Goal: Task Accomplishment & Management: Use online tool/utility

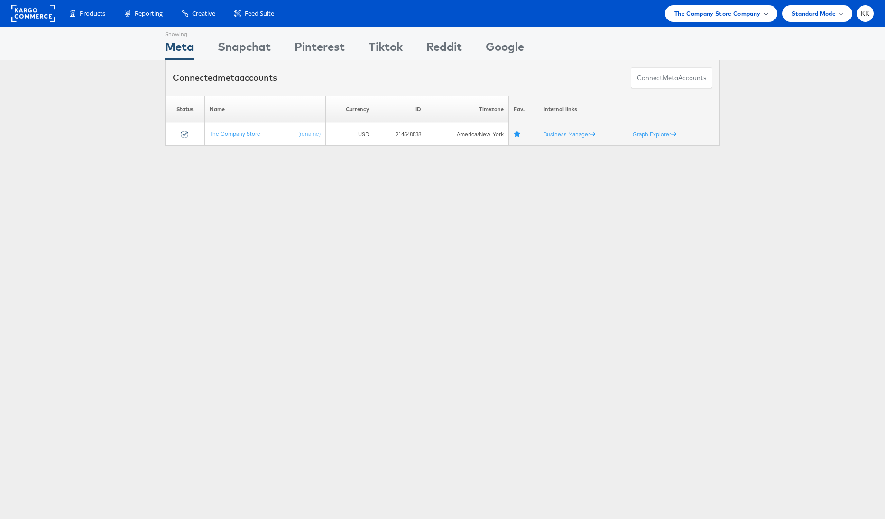
click at [742, 9] on span "The Company Store Company" at bounding box center [718, 14] width 86 height 10
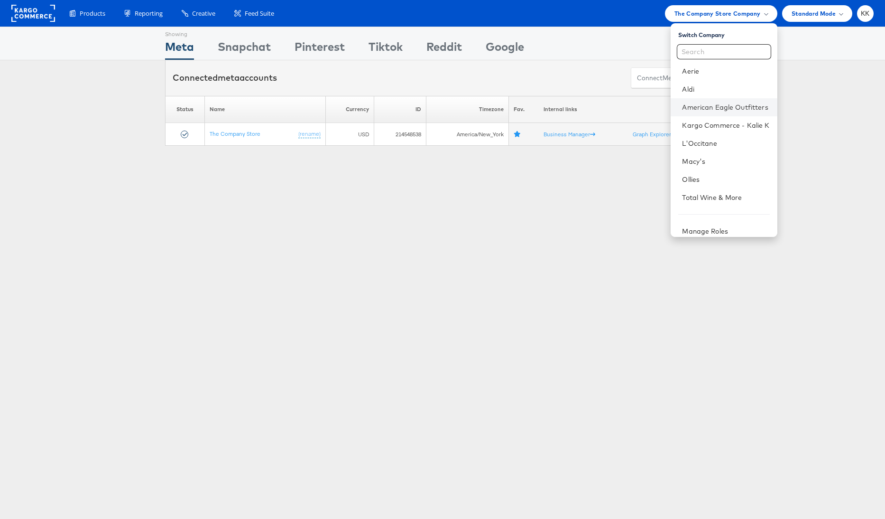
click at [728, 115] on li "American Eagle Outfitters" at bounding box center [724, 107] width 106 height 18
click at [725, 109] on link "American Eagle Outfitters" at bounding box center [725, 106] width 87 height 9
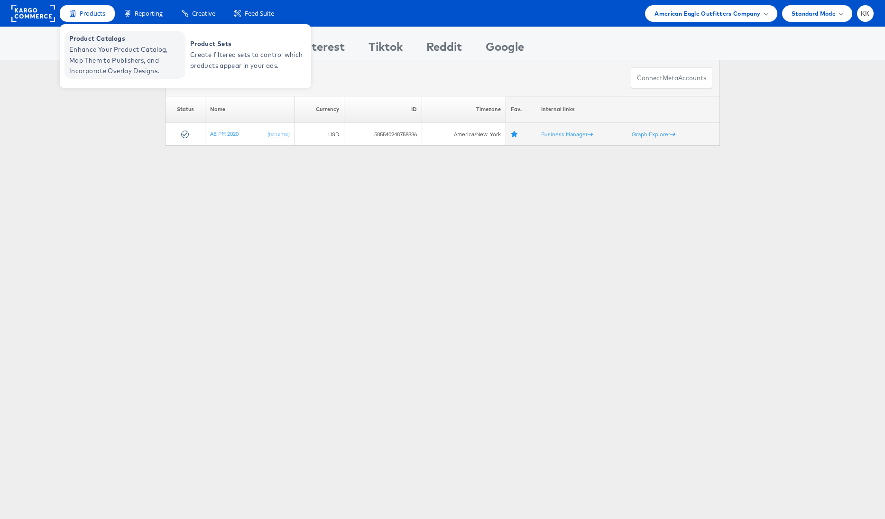
click at [98, 54] on span "Enhance Your Product Catalog, Map Them to Publishers, and Incorporate Overlay D…" at bounding box center [126, 60] width 114 height 32
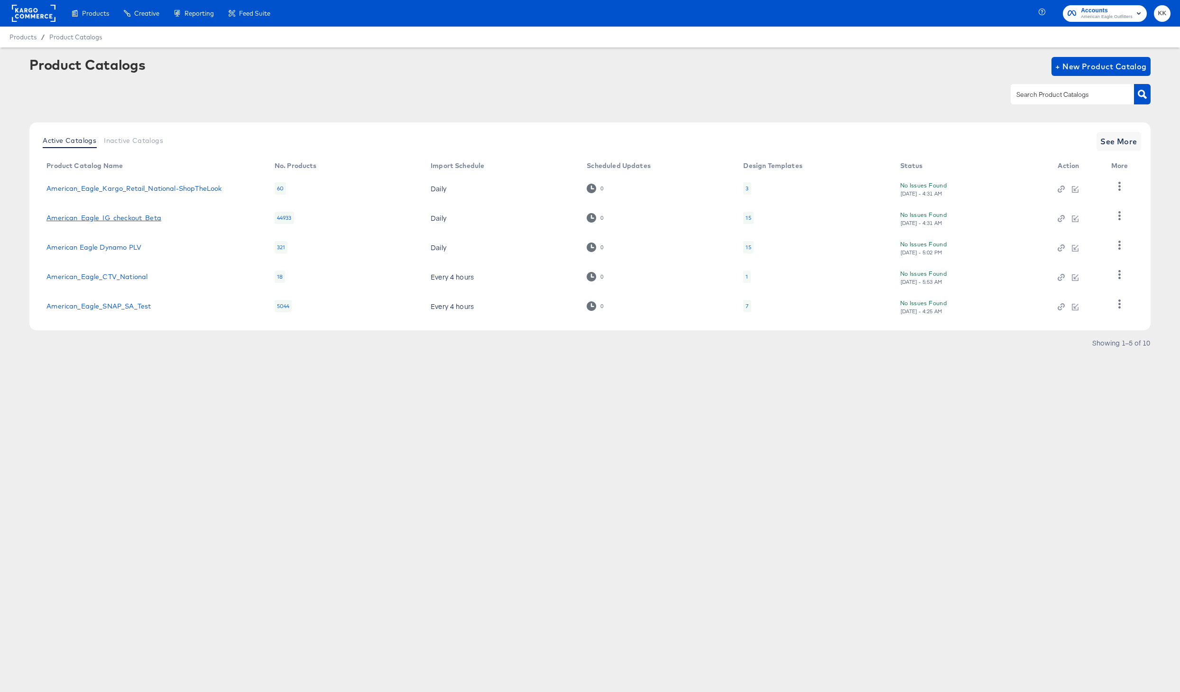
click at [149, 221] on link "American_Eagle_IG_checkout_Beta" at bounding box center [103, 218] width 115 height 8
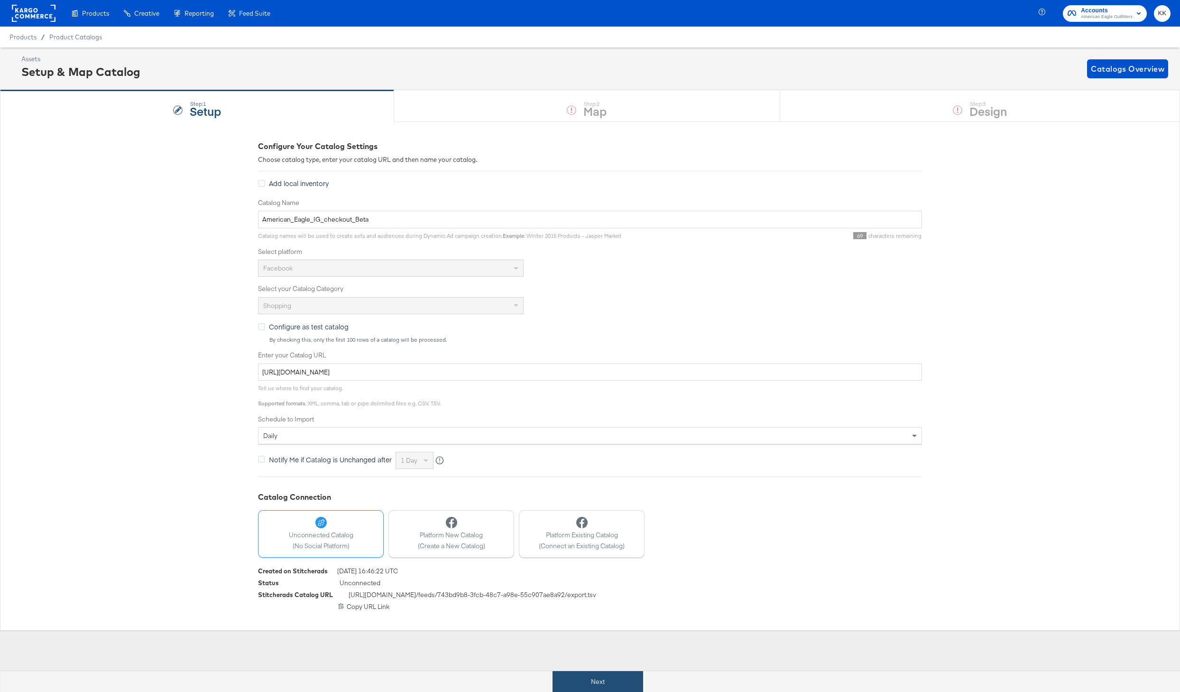
click at [608, 678] on button "Next" at bounding box center [598, 681] width 91 height 21
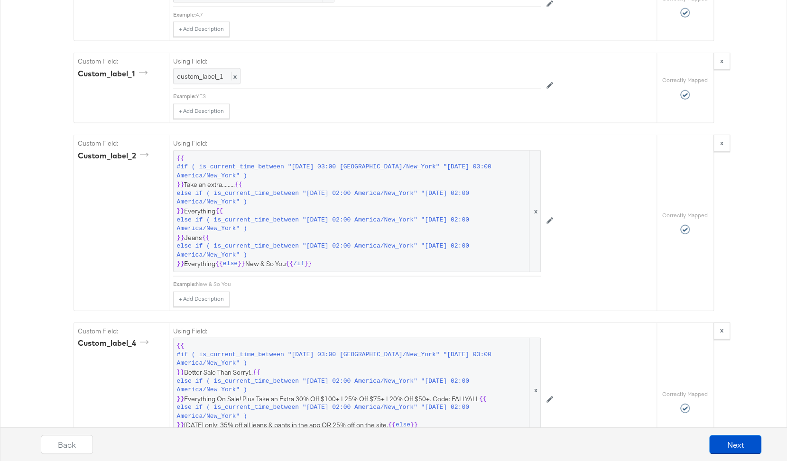
scroll to position [1404, 0]
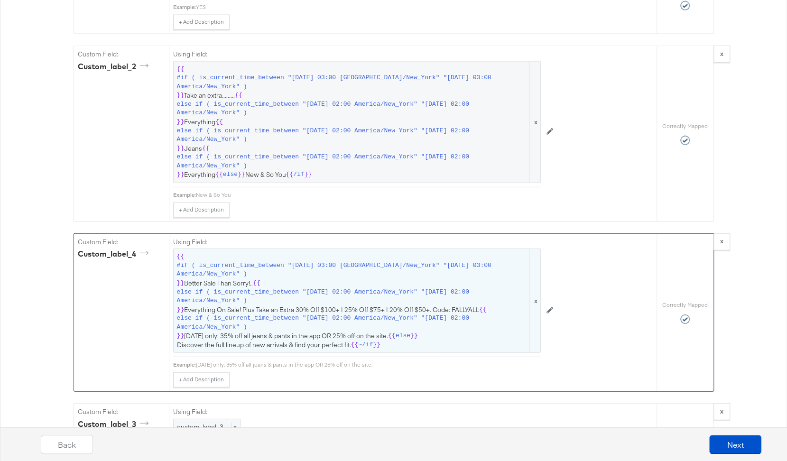
click at [251, 288] on span "else if ( is_current_time_between "2025-09-06 02:00 America/New_York" "2025-09-…" at bounding box center [352, 297] width 351 height 18
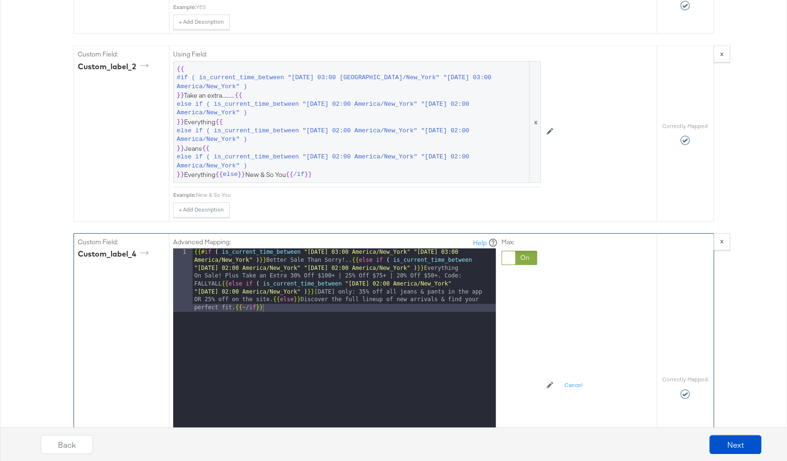
click at [275, 285] on div "{{# if ( is_current_time_between "2024-06-11 03:00 America/New_York" "2024-06-1…" at bounding box center [344, 431] width 303 height 364
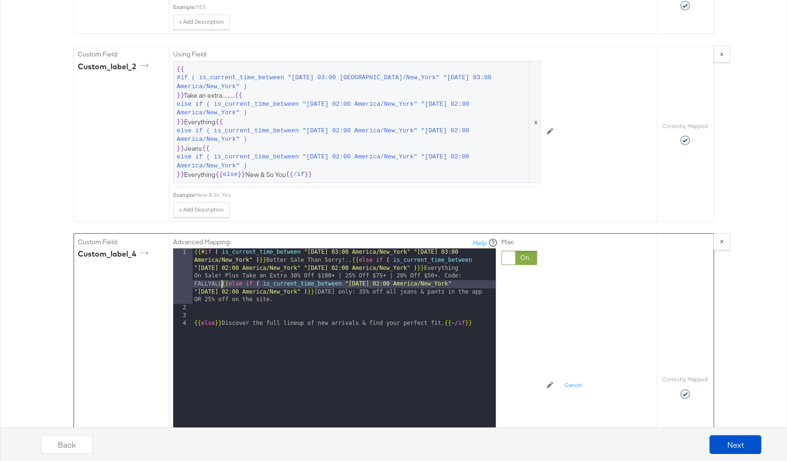
click at [222, 271] on div "{{# if ( is_current_time_between "2024-06-11 03:00 America/New_York" "2024-06-1…" at bounding box center [344, 399] width 303 height 300
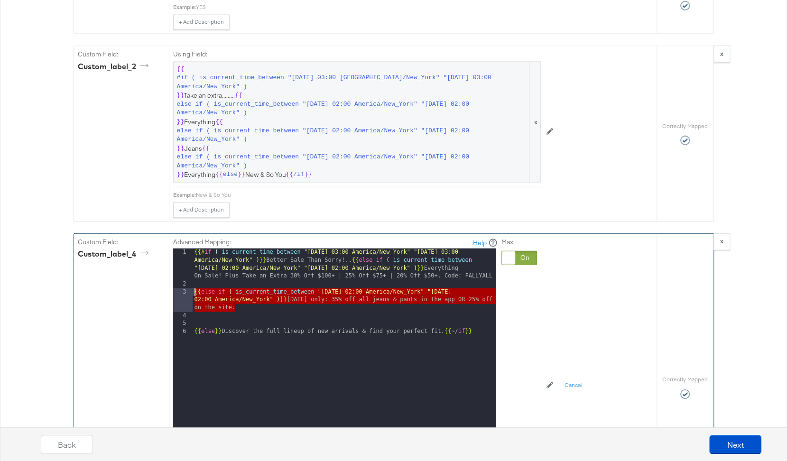
drag, startPoint x: 247, startPoint y: 292, endPoint x: 153, endPoint y: 276, distance: 95.9
click at [153, 276] on div "Custom Field: custom_label_4 Advanced Mapping: Help 1 2 3 4 5 6 {{# if ( is_cur…" at bounding box center [365, 387] width 583 height 307
click at [246, 296] on div "{{# if ( is_current_time_between "2024-06-11 03:00 America/New_York" "2024-06-1…" at bounding box center [344, 387] width 303 height 277
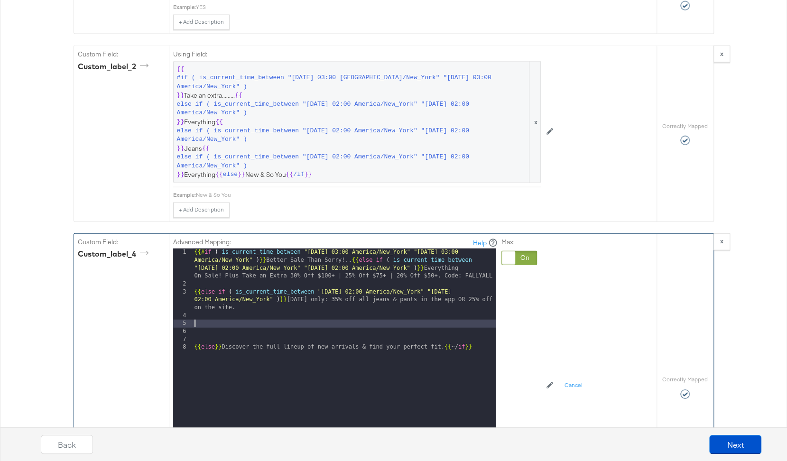
paste textarea
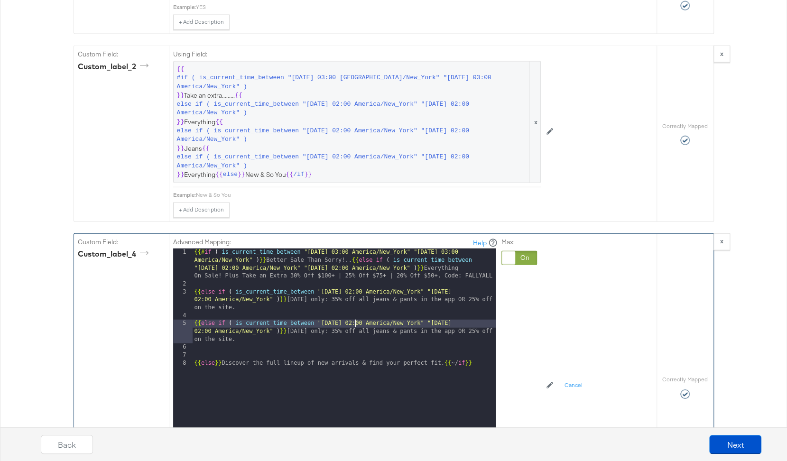
click at [354, 311] on div "{{# if ( is_current_time_between "2024-06-11 03:00 America/New_York" "2024-06-1…" at bounding box center [344, 387] width 303 height 277
click at [476, 309] on div "{{# if ( is_current_time_between "2024-06-11 03:00 America/New_York" "2024-06-1…" at bounding box center [344, 387] width 303 height 277
click at [298, 319] on div "{{# if ( is_current_time_between "2024-06-11 03:00 America/New_York" "2024-06-1…" at bounding box center [344, 387] width 303 height 277
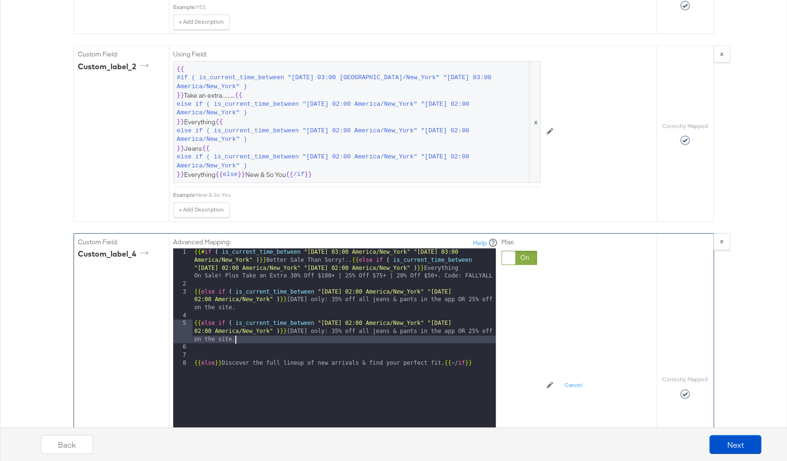
click at [311, 321] on div "{{# if ( is_current_time_between "2024-06-11 03:00 America/New_York" "2024-06-1…" at bounding box center [344, 387] width 303 height 277
click at [191, 288] on div "3" at bounding box center [182, 300] width 19 height 24
click at [195, 279] on div "{{# if ( is_current_time_between "2024-06-11 03:00 America/New_York" "2024-06-1…" at bounding box center [344, 387] width 303 height 277
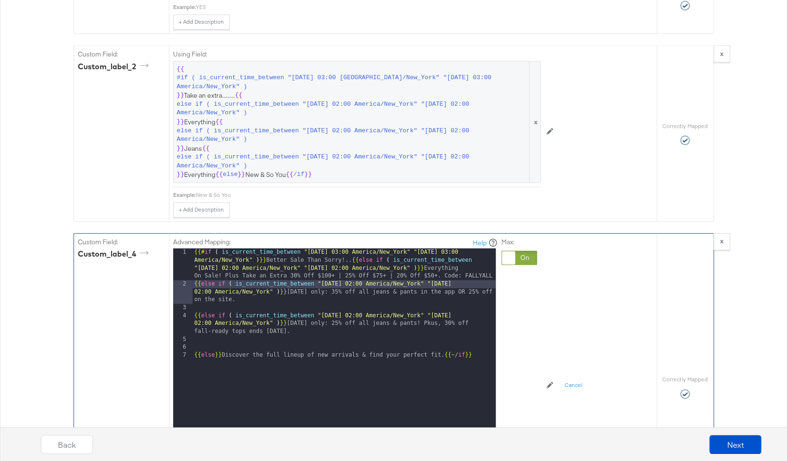
click at [194, 304] on div "{{# if ( is_current_time_between "2024-06-11 03:00 America/New_York" "2024-06-1…" at bounding box center [344, 387] width 303 height 277
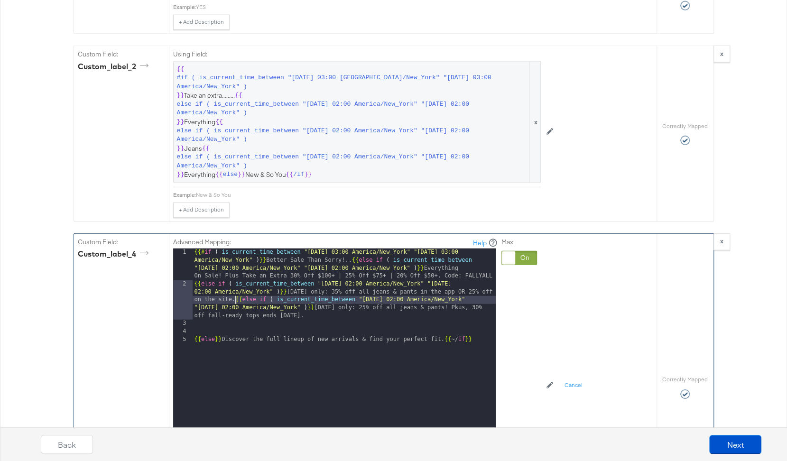
click at [195, 329] on div "{{# if ( is_current_time_between "2024-06-11 03:00 America/New_York" "2024-06-1…" at bounding box center [344, 387] width 303 height 277
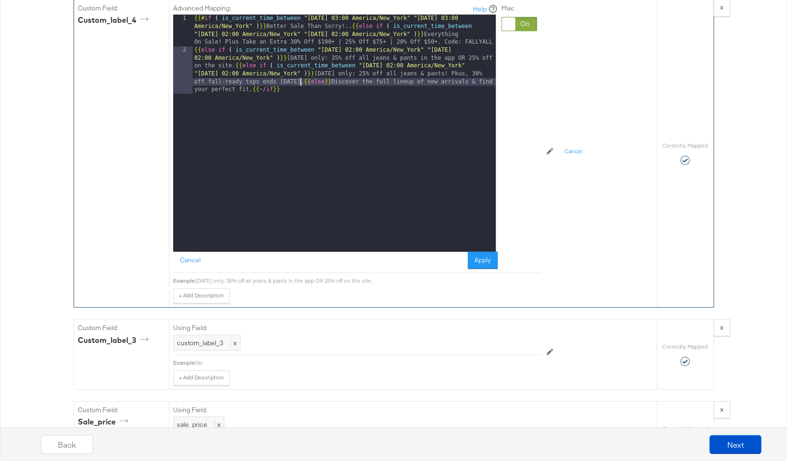
scroll to position [1629, 0]
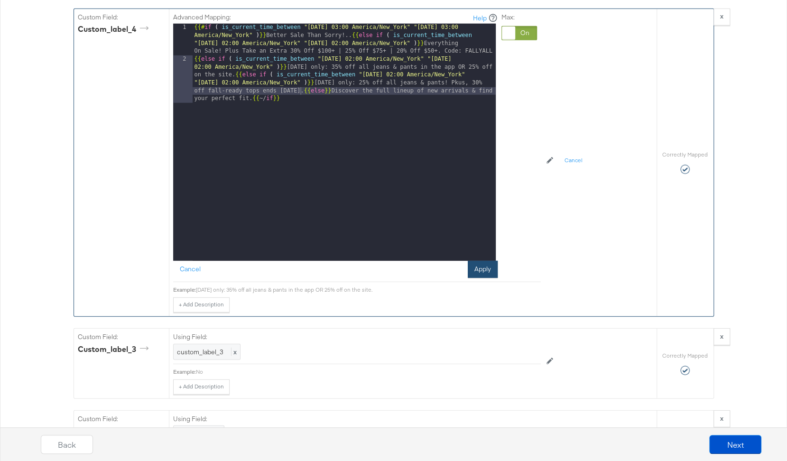
click at [481, 261] on button "Apply" at bounding box center [483, 269] width 30 height 17
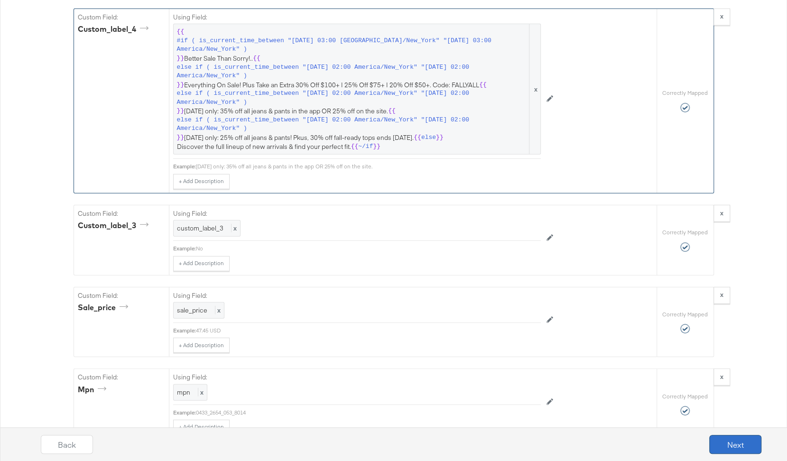
click at [738, 439] on button "Next" at bounding box center [735, 444] width 52 height 19
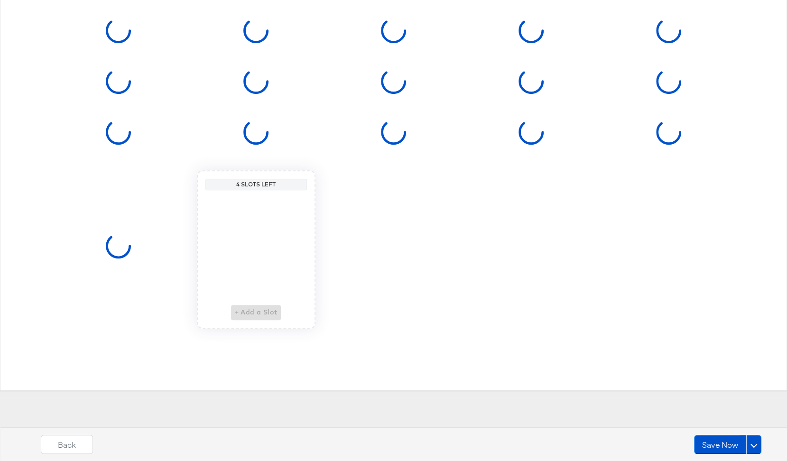
scroll to position [0, 0]
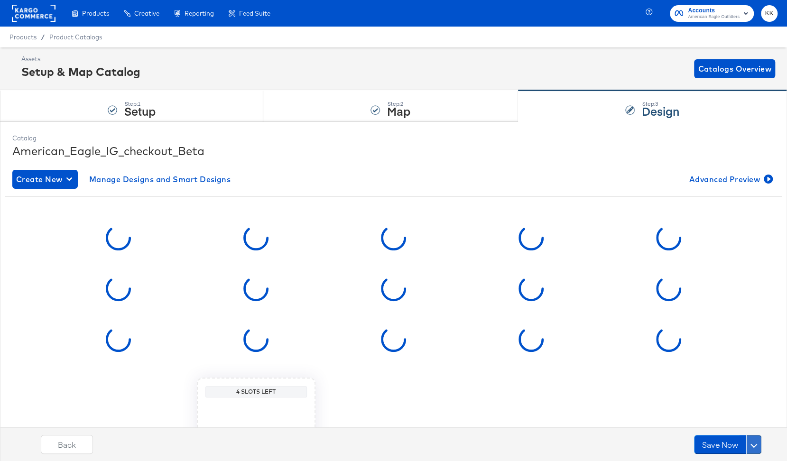
click at [757, 445] on button at bounding box center [753, 444] width 15 height 19
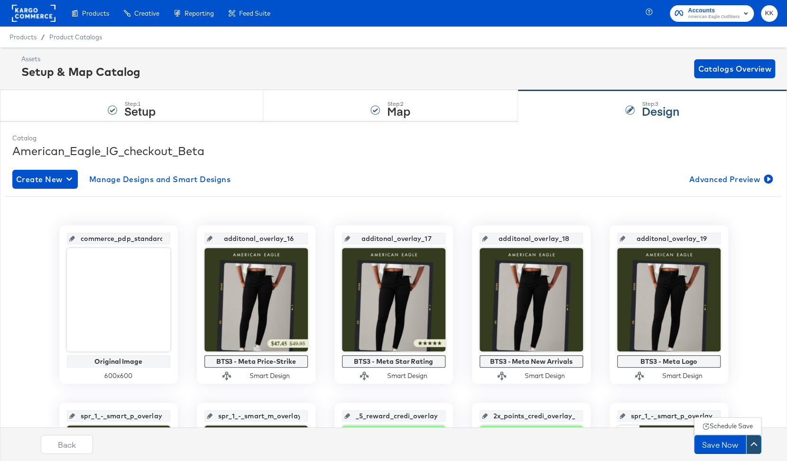
click at [729, 430] on div "Schedule Save" at bounding box center [731, 426] width 43 height 9
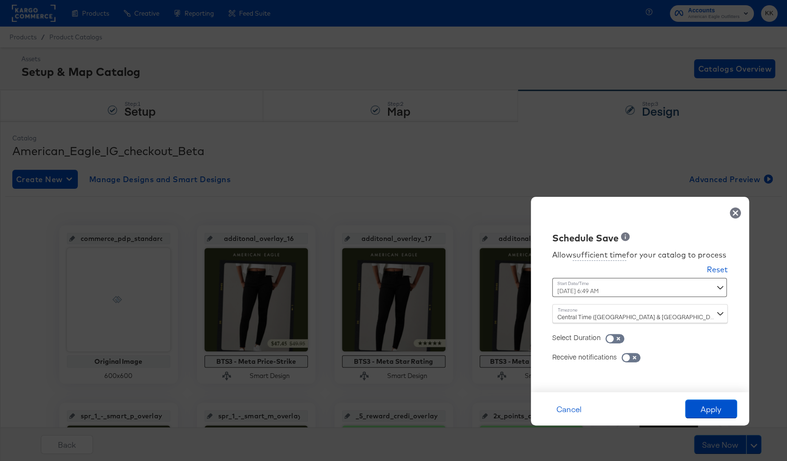
click at [590, 296] on div "September 10th 2025 6:49 AM ‹ September 2025 › Su Mo Tu We Th Fr Sa 31 1 2 3 4 …" at bounding box center [616, 287] width 129 height 19
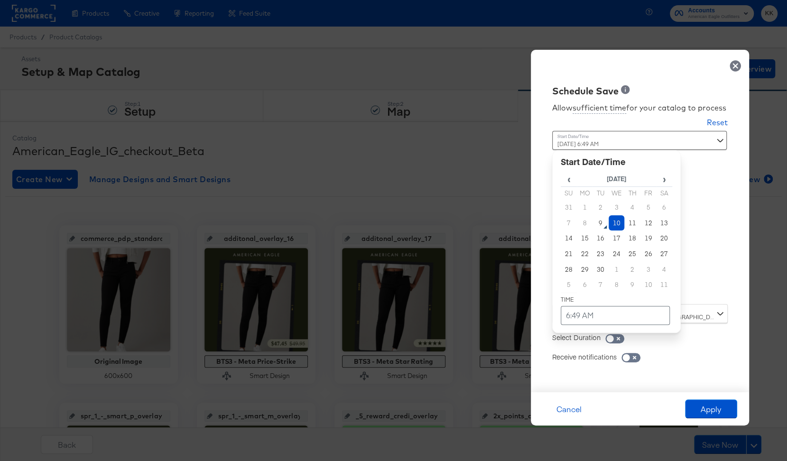
click at [613, 217] on td "10" at bounding box center [617, 223] width 16 height 16
click at [599, 313] on td "6:49 AM" at bounding box center [615, 315] width 109 height 19
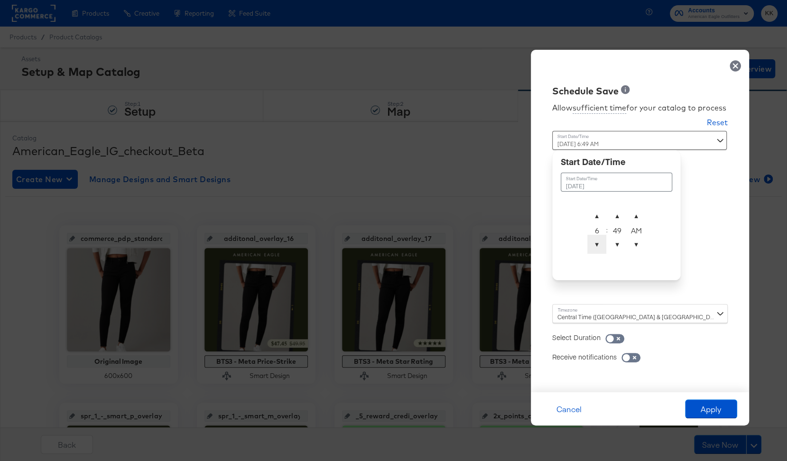
click at [599, 247] on span "▼" at bounding box center [596, 244] width 19 height 19
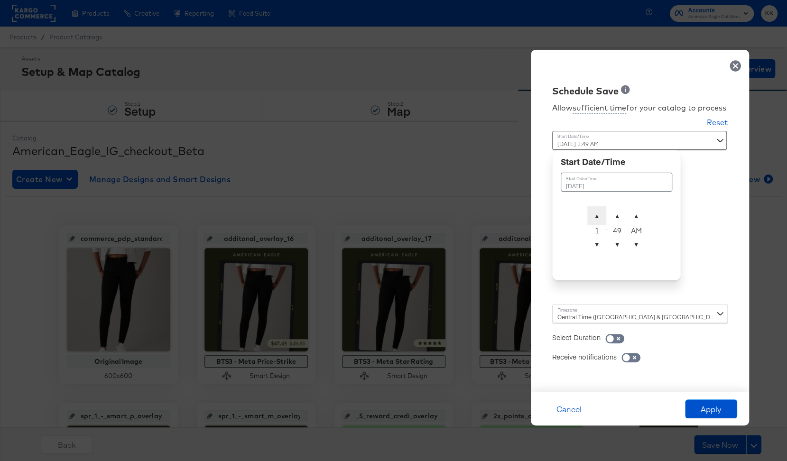
click at [598, 213] on span "▲" at bounding box center [596, 215] width 19 height 19
click at [613, 213] on span "▲" at bounding box center [617, 215] width 19 height 19
click at [617, 245] on span "▼" at bounding box center [617, 244] width 19 height 19
type input "September 10th 2025 2:00 AM"
click at [579, 316] on div "Central Time (US & Canada) (America/Chicago)" at bounding box center [640, 313] width 176 height 19
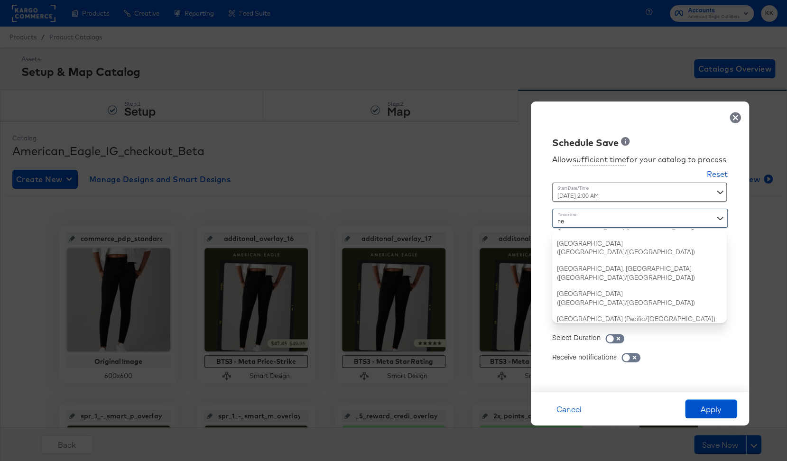
type input "new"
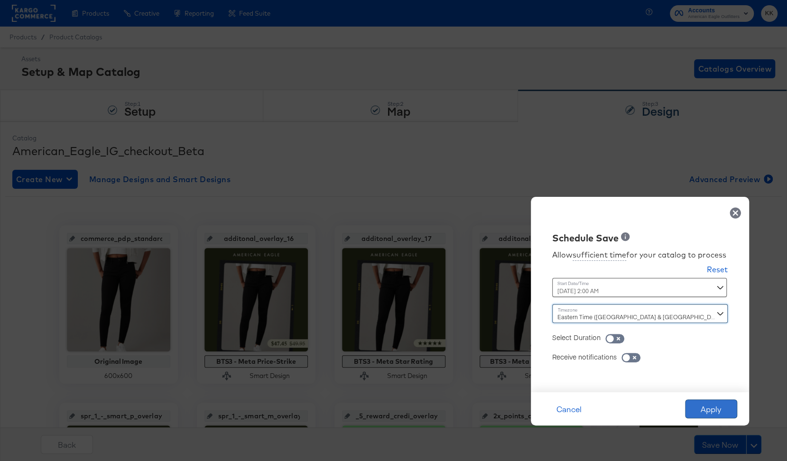
click at [695, 401] on button "Apply" at bounding box center [711, 409] width 52 height 19
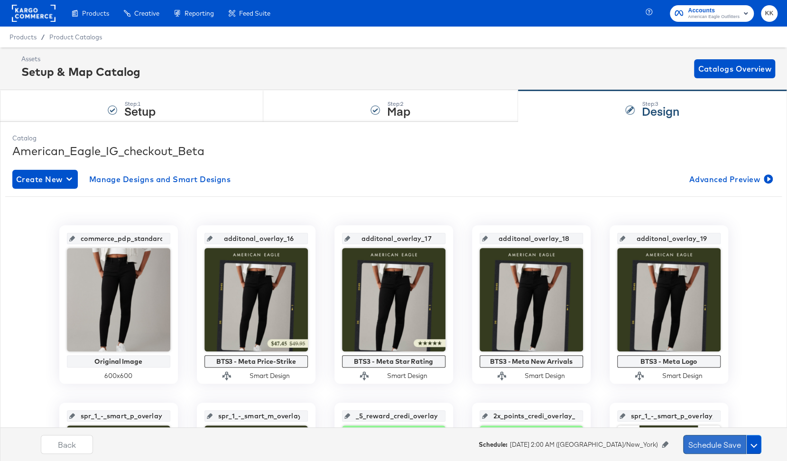
click at [706, 447] on button "Schedule Save" at bounding box center [714, 444] width 63 height 19
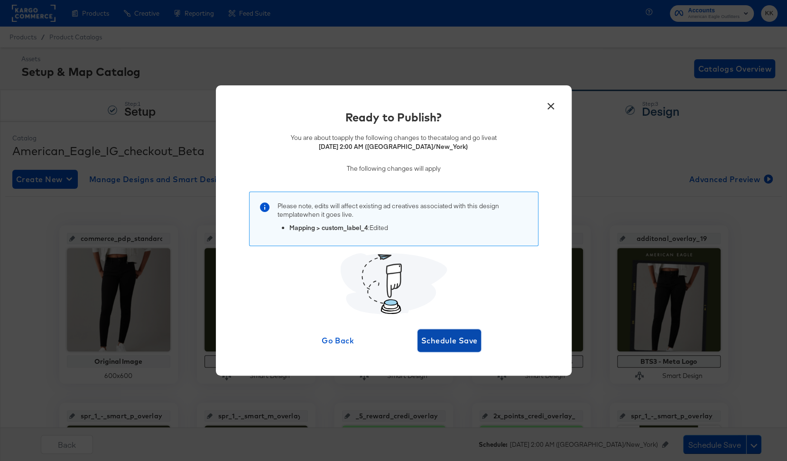
click at [452, 334] on span "Schedule Save" at bounding box center [449, 340] width 56 height 13
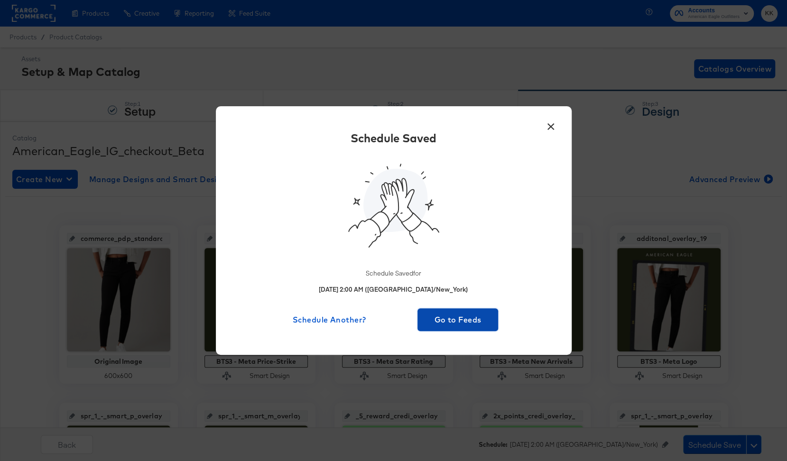
click at [451, 319] on span "Go to Feeds" at bounding box center [458, 319] width 74 height 13
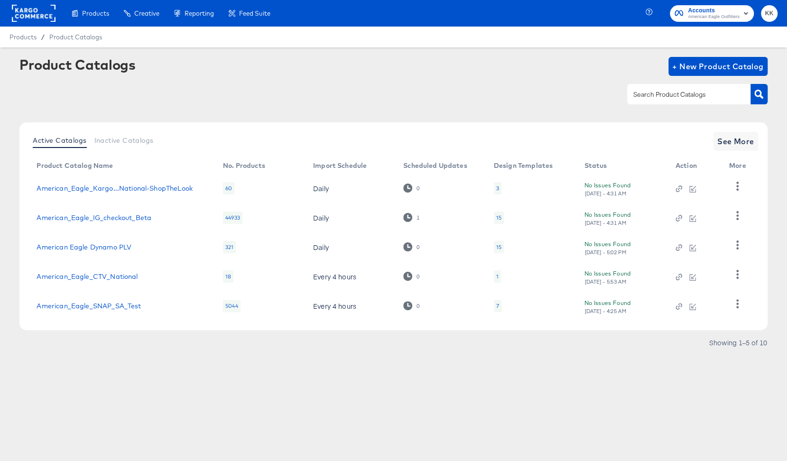
click at [34, 9] on rect at bounding box center [34, 13] width 44 height 17
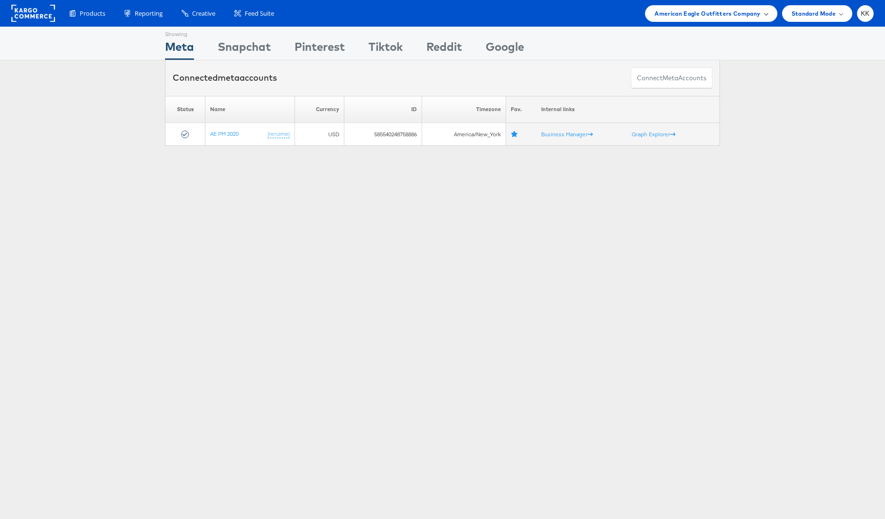
click at [689, 21] on div "American Eagle Outfitters Company" at bounding box center [711, 13] width 132 height 17
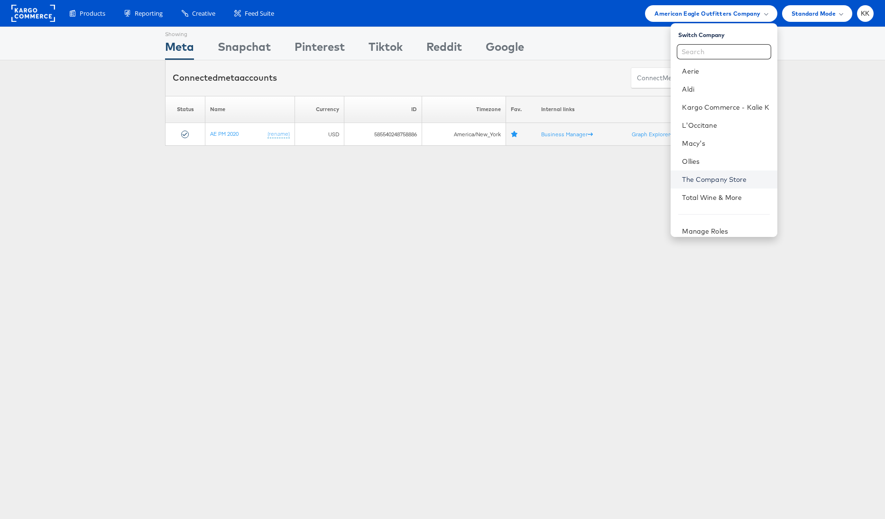
click at [732, 177] on link "The Company Store" at bounding box center [725, 179] width 87 height 9
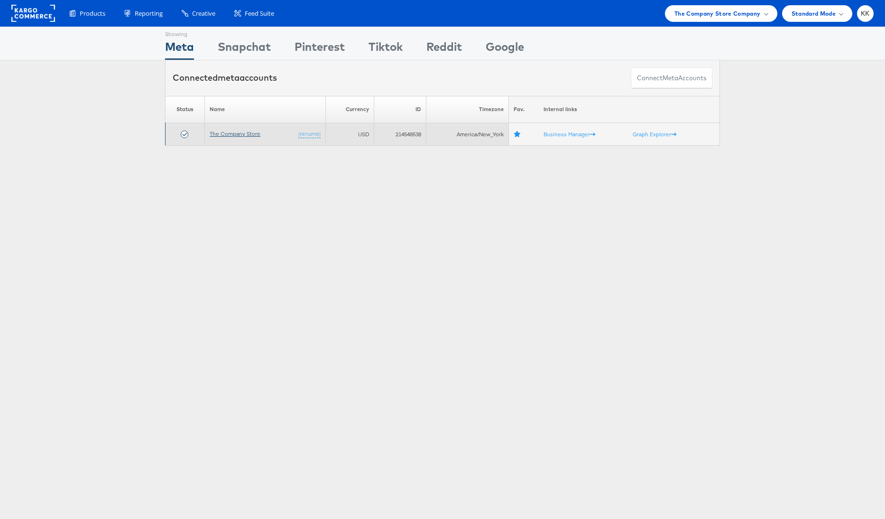
click at [250, 133] on link "The Company Store" at bounding box center [235, 133] width 51 height 7
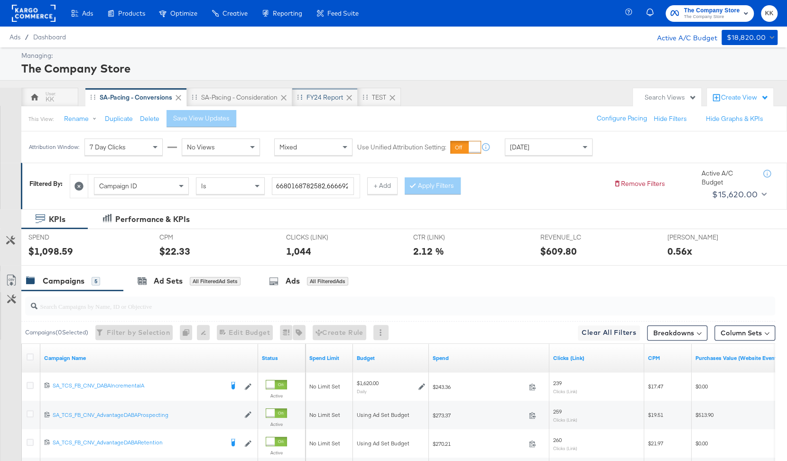
click at [326, 93] on div "FY24 Report" at bounding box center [325, 97] width 37 height 9
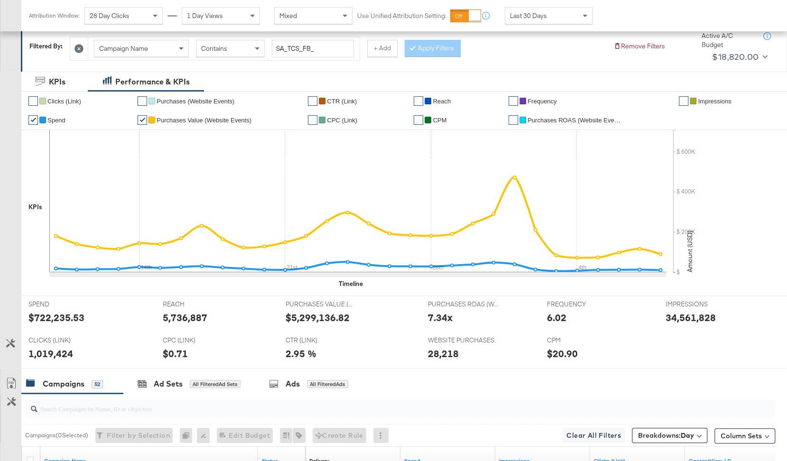
scroll to position [336, 0]
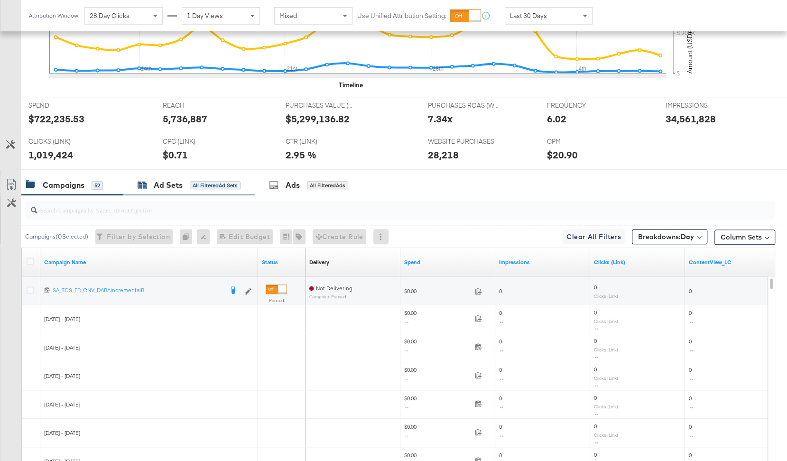
click at [180, 180] on div "Ad Sets" at bounding box center [168, 185] width 29 height 11
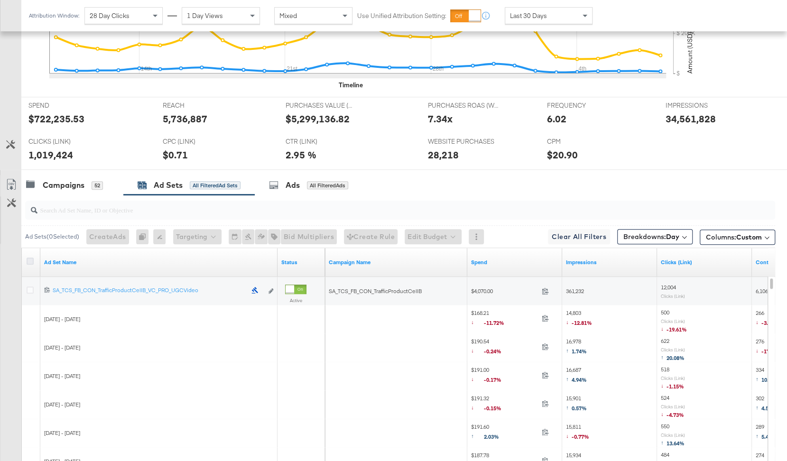
click at [31, 259] on icon at bounding box center [30, 261] width 7 height 7
click at [0, 0] on input "checkbox" at bounding box center [0, 0] width 0 height 0
click at [13, 186] on icon at bounding box center [11, 184] width 11 height 11
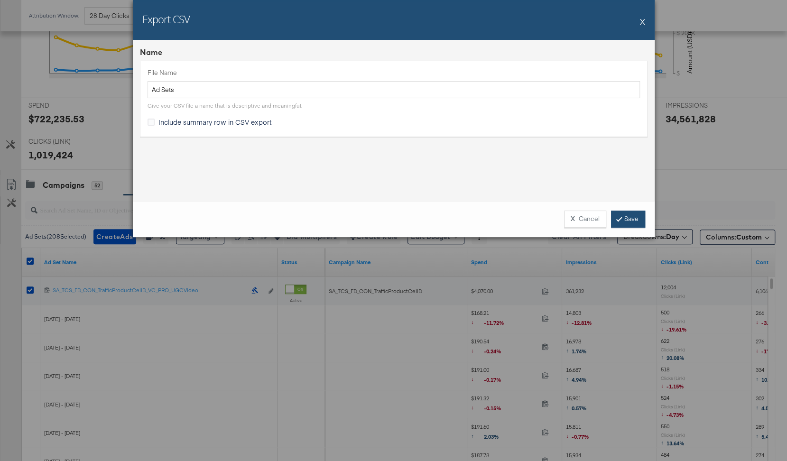
click at [630, 226] on link "Save" at bounding box center [628, 219] width 34 height 17
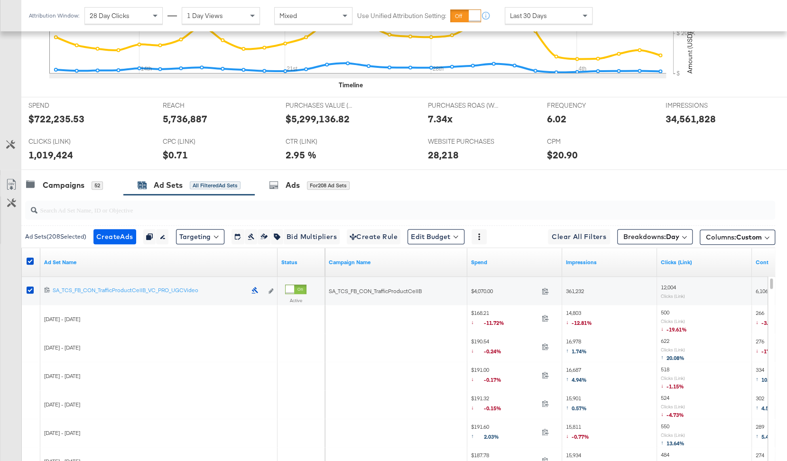
scroll to position [0, 0]
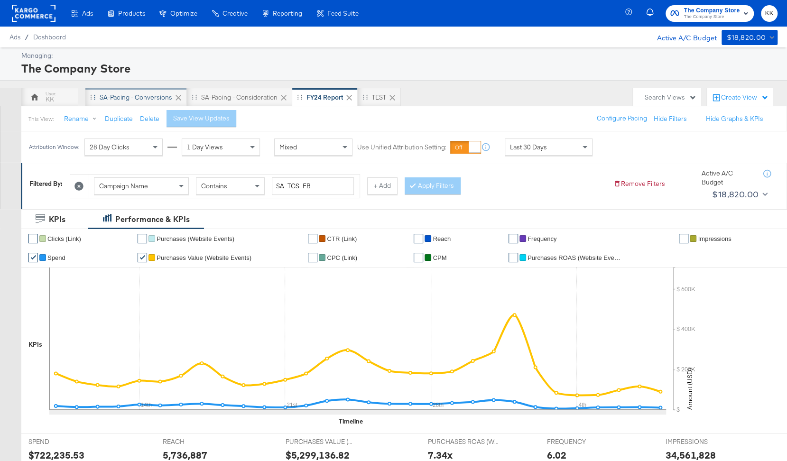
click at [112, 101] on div "SA-Pacing - Conversions" at bounding box center [136, 97] width 102 height 19
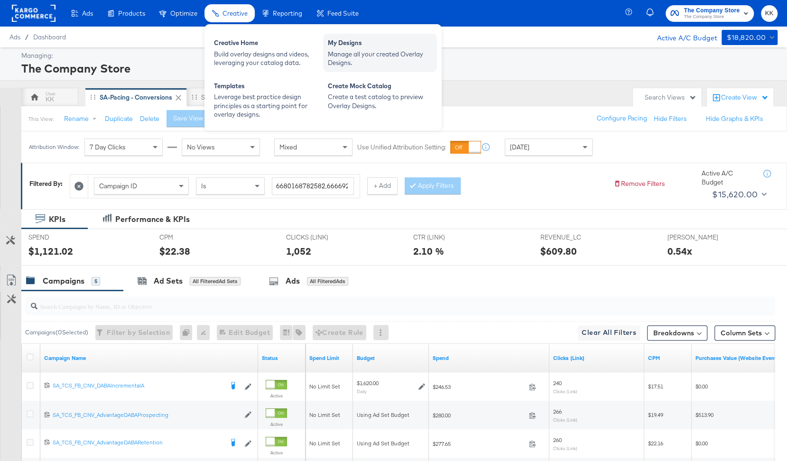
click at [370, 60] on div "Manage all your created Overlay Designs." at bounding box center [380, 59] width 104 height 18
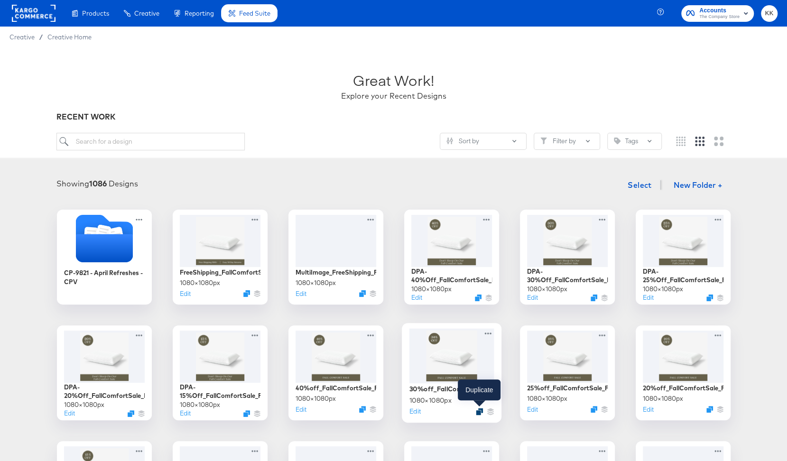
click at [481, 411] on icon "Duplicate" at bounding box center [479, 411] width 7 height 7
click at [413, 415] on button "Edit" at bounding box center [414, 415] width 11 height 9
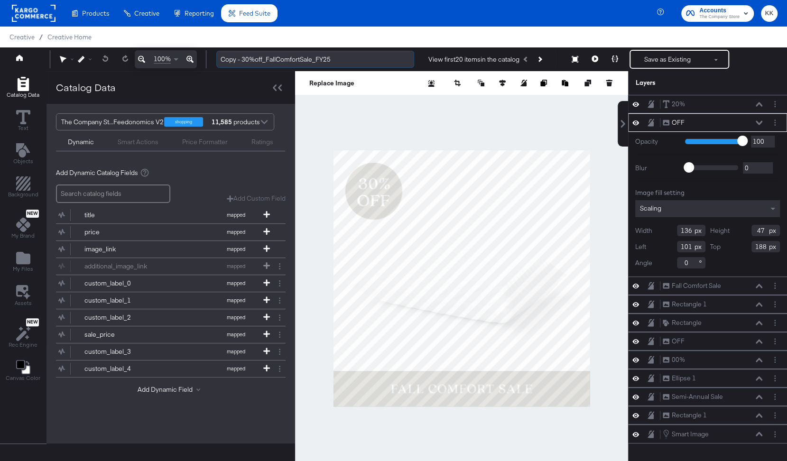
drag, startPoint x: 243, startPoint y: 60, endPoint x: 218, endPoint y: 60, distance: 25.1
click at [219, 60] on input "Copy - 30%off_FallComfortSale_FY25" at bounding box center [315, 60] width 198 height 18
drag, startPoint x: 289, startPoint y: 59, endPoint x: 260, endPoint y: 59, distance: 29.4
click at [260, 59] on input "30%off_FallComfortSale_FY25" at bounding box center [315, 60] width 198 height 18
type input "30%off_FlashSle_FY25"
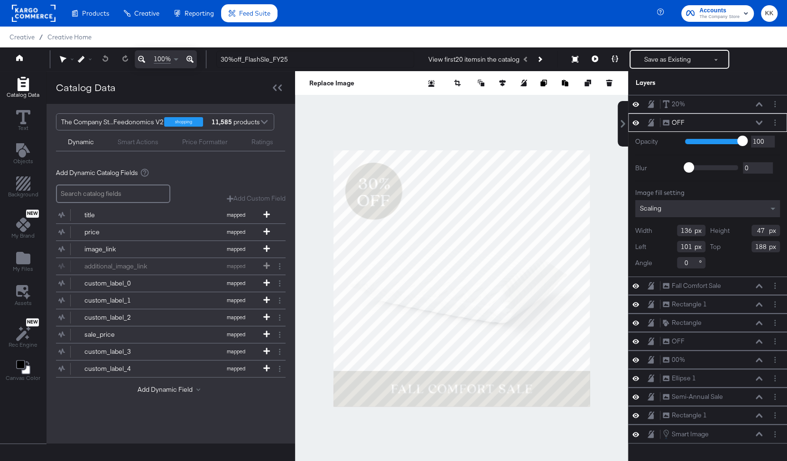
click at [402, 125] on div at bounding box center [461, 278] width 333 height 414
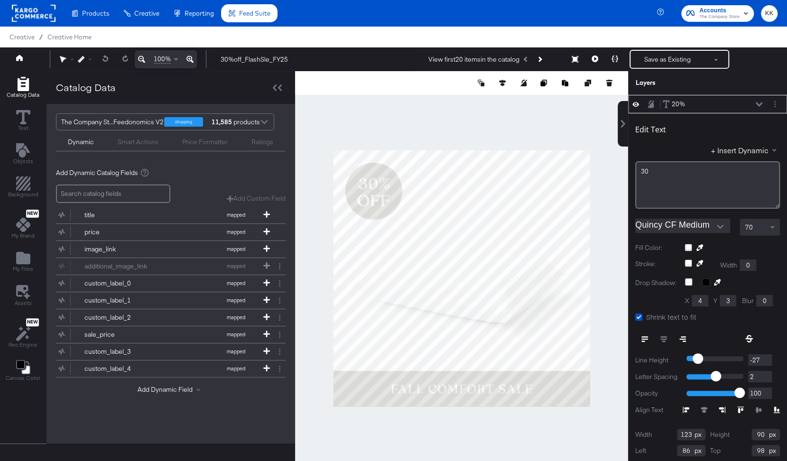
scroll to position [9, 0]
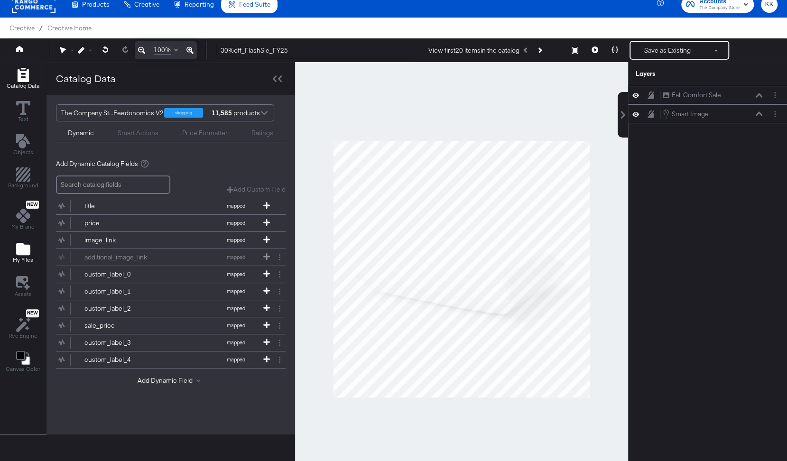
click at [19, 244] on icon "Add Files" at bounding box center [23, 249] width 14 height 12
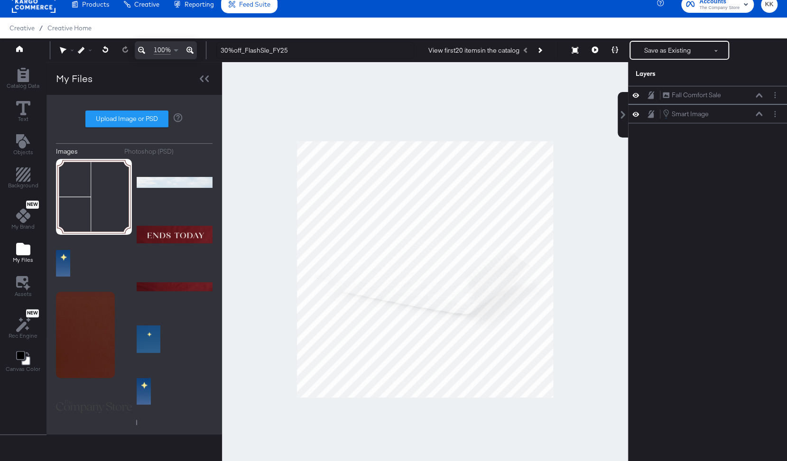
click at [158, 154] on div "Photoshop (PSD)" at bounding box center [148, 151] width 49 height 9
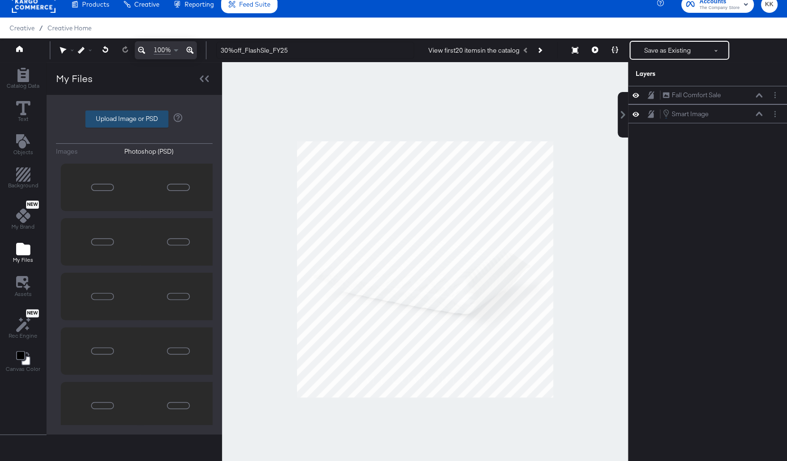
click at [124, 119] on label "Upload Image or PSD" at bounding box center [127, 119] width 82 height 16
click at [134, 119] on input "Upload Image or PSD" at bounding box center [134, 119] width 0 height 0
type input "C:\fakepath\0910-0914_FallFlashSale_Overlay.psd"
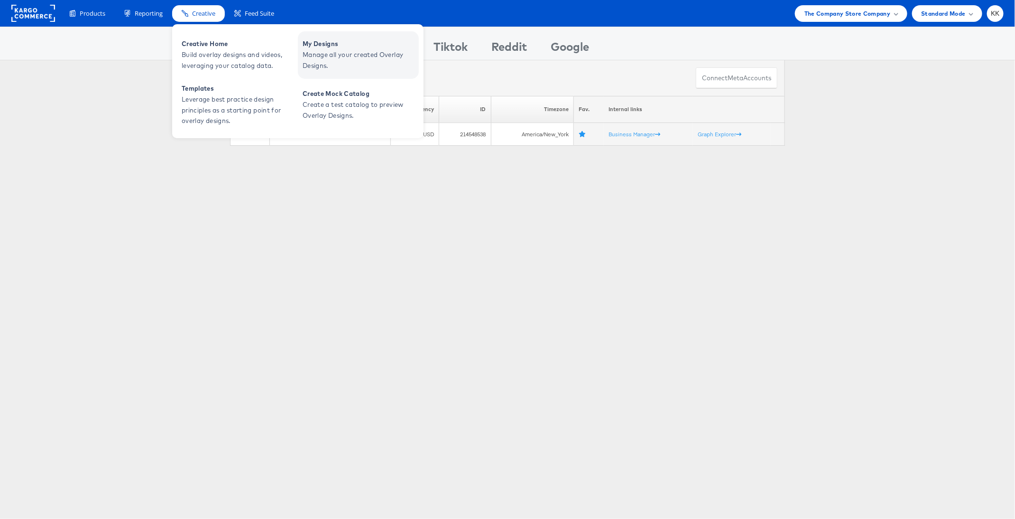
click at [342, 52] on span "Manage all your created Overlay Designs." at bounding box center [360, 60] width 114 height 22
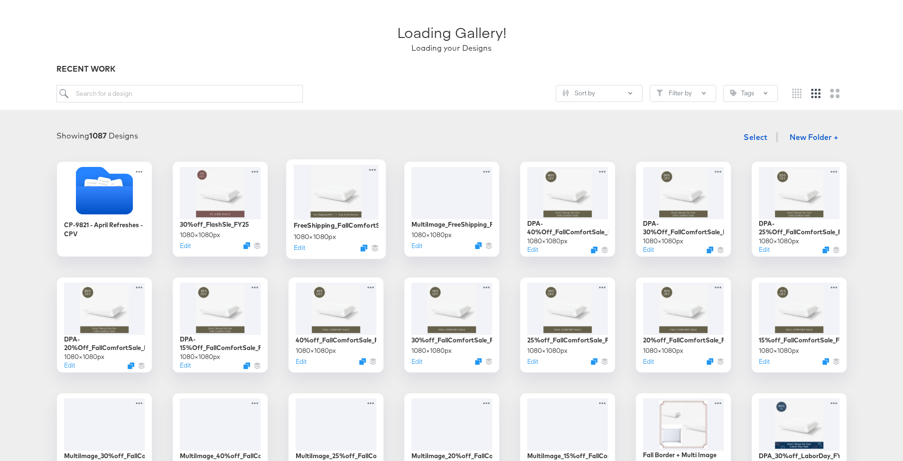
scroll to position [185, 0]
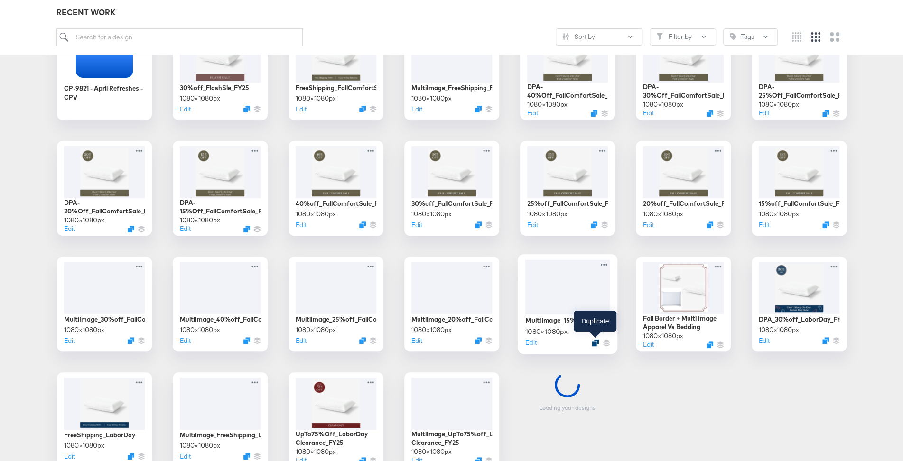
click at [597, 341] on icon "Duplicate" at bounding box center [595, 342] width 7 height 7
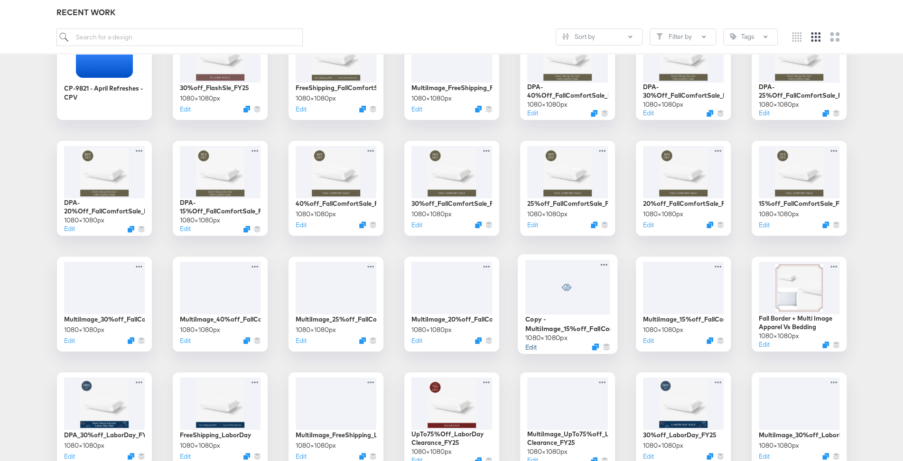
click at [531, 347] on button "Edit" at bounding box center [530, 346] width 11 height 9
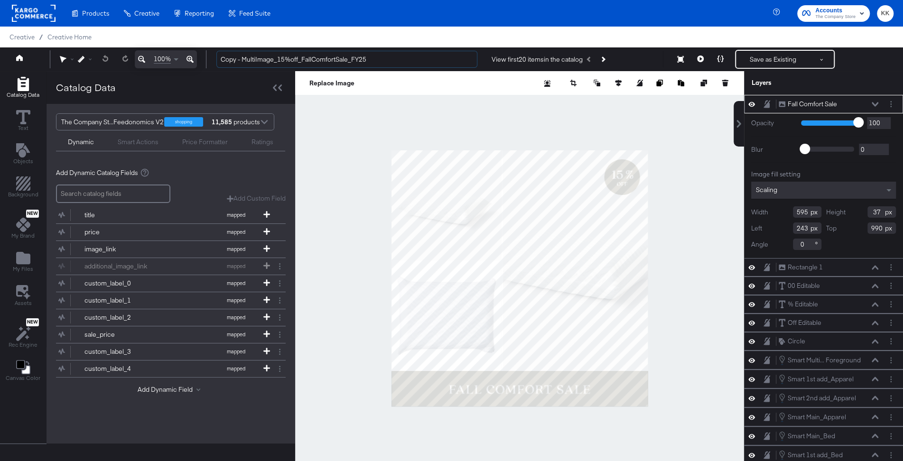
drag, startPoint x: 239, startPoint y: 58, endPoint x: 213, endPoint y: 57, distance: 26.1
click at [214, 58] on div "Copy - MultiImage_15%off_FallComfortSale_FY25 View first 20 items in the catalo…" at bounding box center [551, 59] width 685 height 19
click at [263, 60] on input "MultiImage_15%off_FallComfortSale_FY25" at bounding box center [346, 60] width 261 height 18
drag, startPoint x: 328, startPoint y: 60, endPoint x: 302, endPoint y: 60, distance: 26.1
click at [302, 60] on input "MultiImage_30%off_FallComfortSale_FY25" at bounding box center [346, 60] width 261 height 18
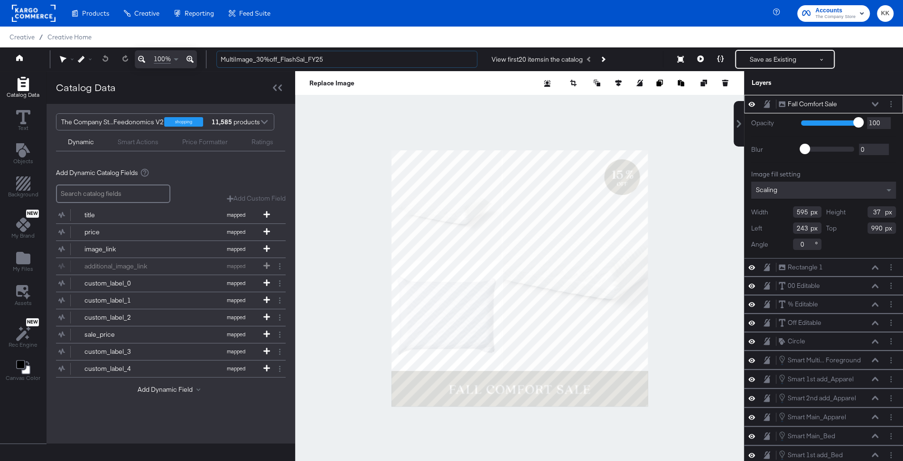
type input "MultiImage_30%off_FlashSal_FY25"
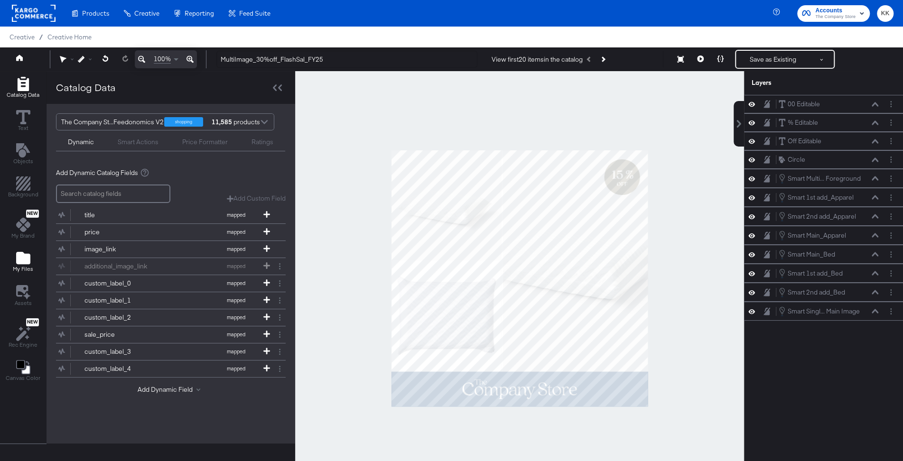
click at [27, 256] on icon "Add Files" at bounding box center [23, 258] width 14 height 12
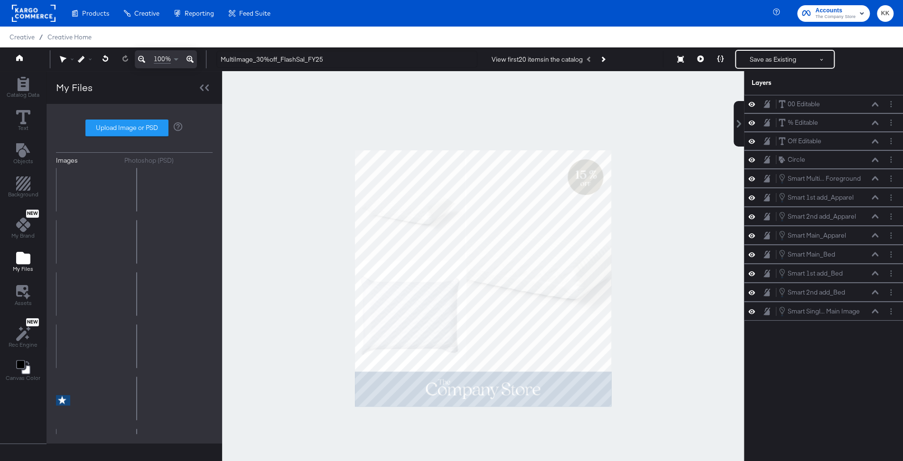
click at [158, 161] on div "Photoshop (PSD)" at bounding box center [148, 160] width 49 height 9
